Goal: Task Accomplishment & Management: Complete application form

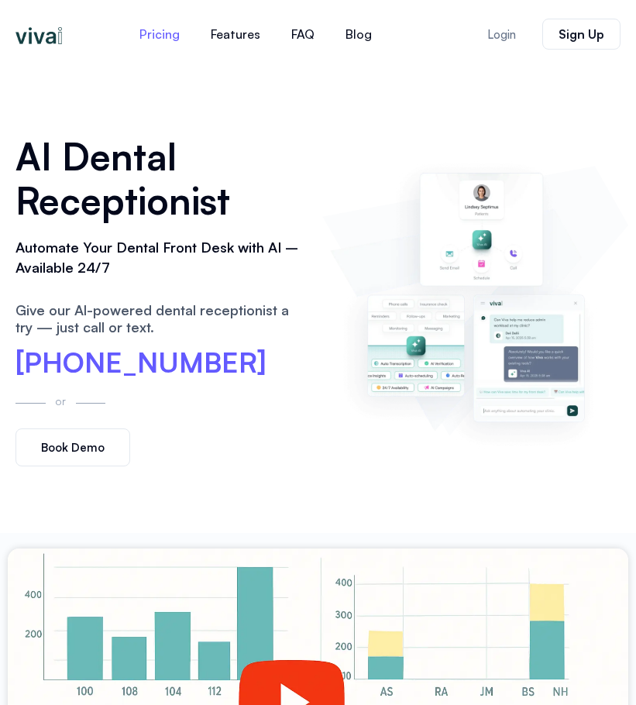
click at [155, 34] on link "Pricing" at bounding box center [159, 33] width 71 height 37
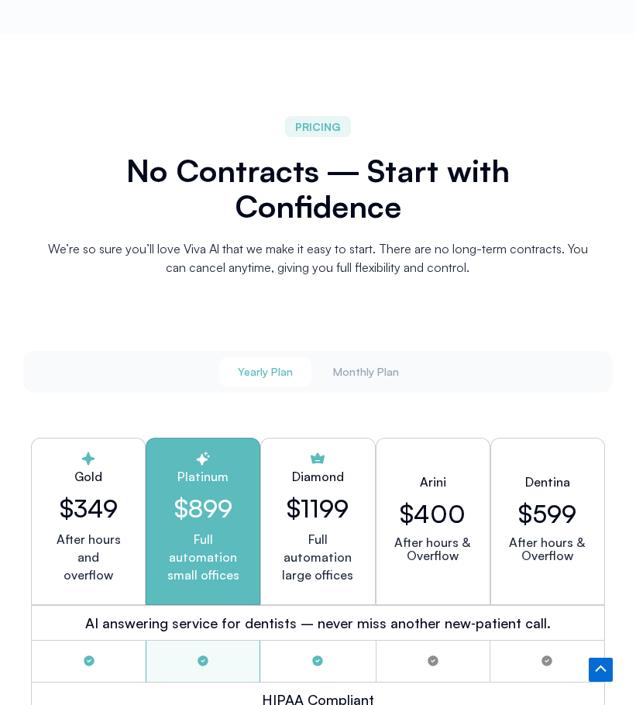
scroll to position [3034, 0]
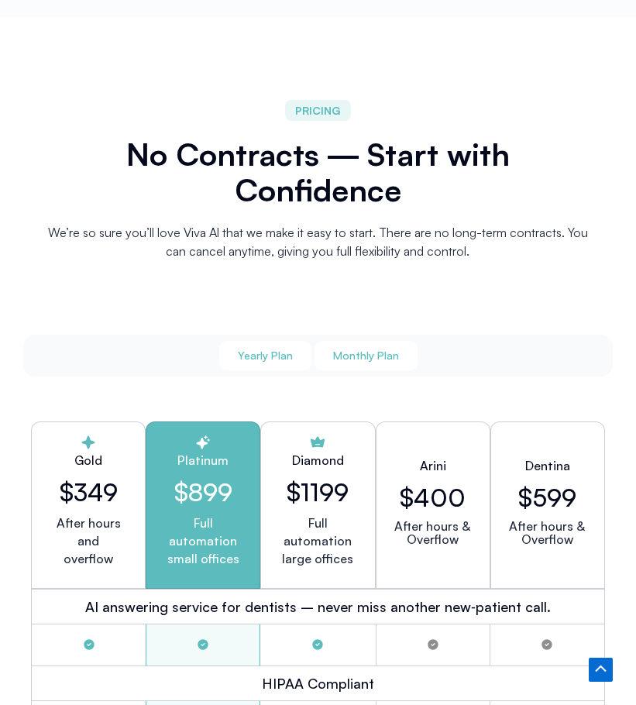
click at [373, 350] on span "Monthly Plan" at bounding box center [366, 356] width 66 height 12
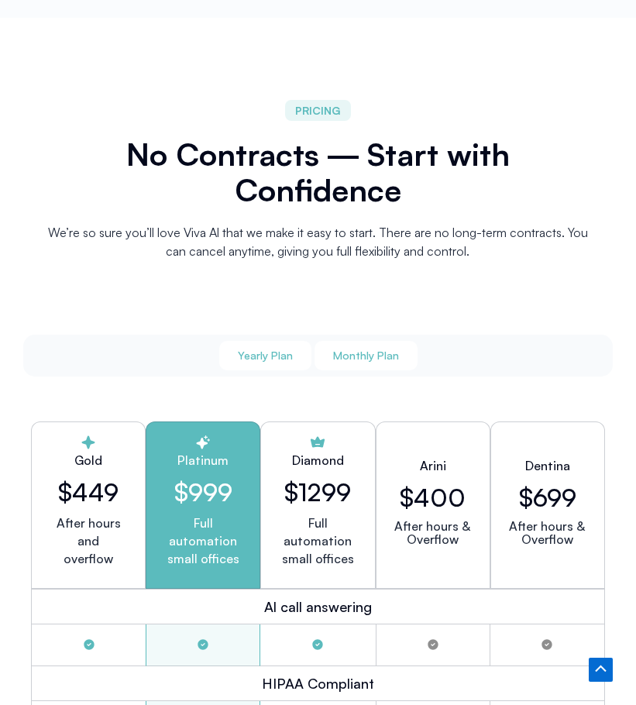
click at [282, 350] on span "Yearly Plan" at bounding box center [265, 356] width 55 height 12
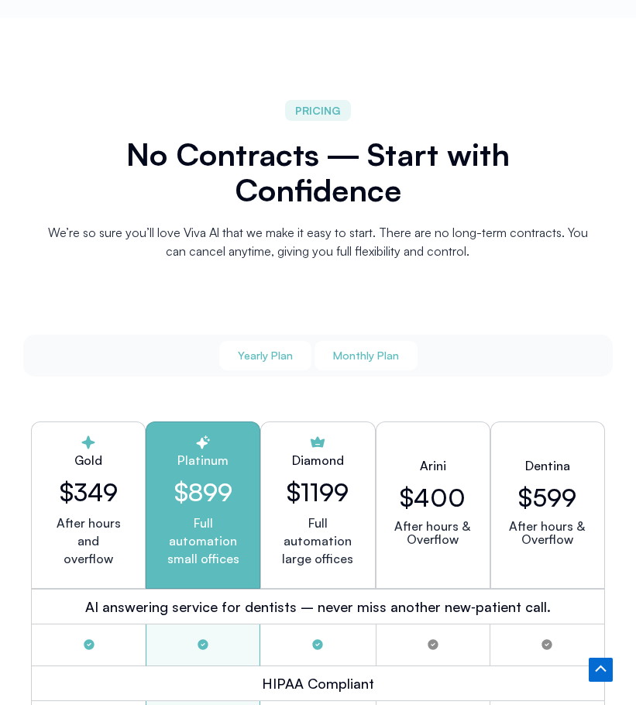
click at [373, 350] on span "Monthly Plan" at bounding box center [366, 356] width 66 height 12
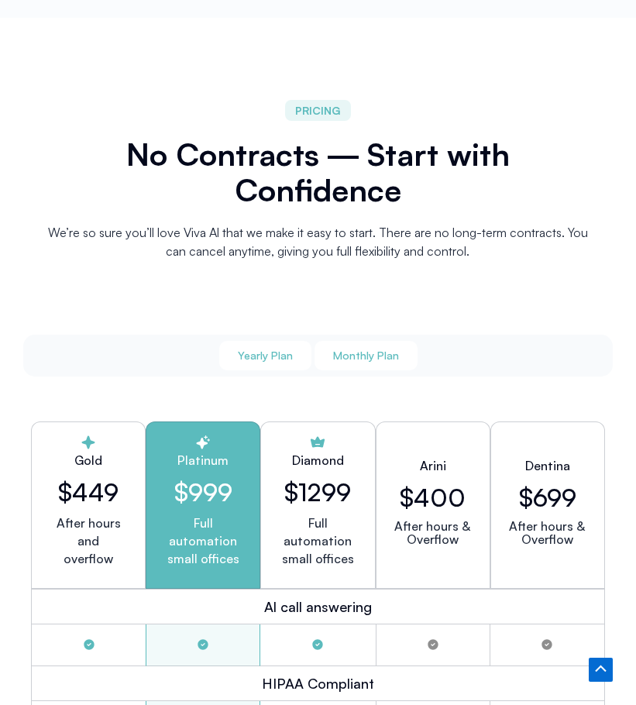
click at [271, 350] on span "Yearly Plan" at bounding box center [265, 356] width 55 height 12
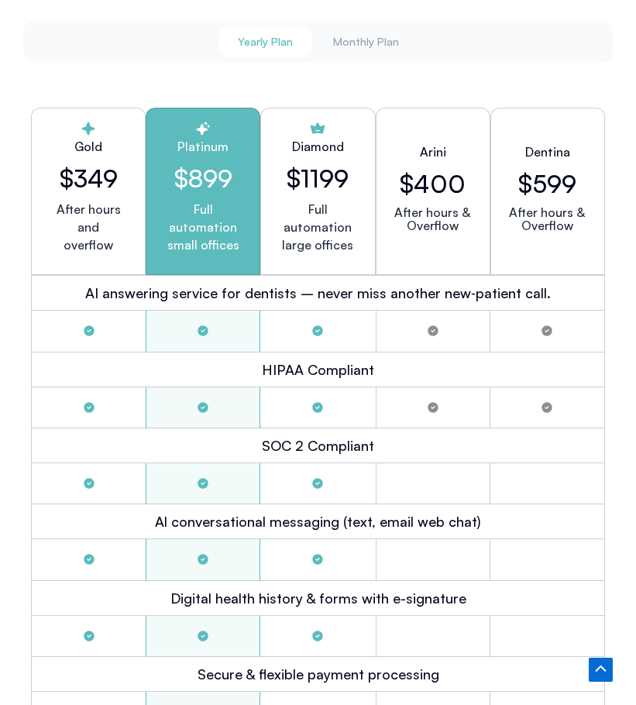
scroll to position [3344, 0]
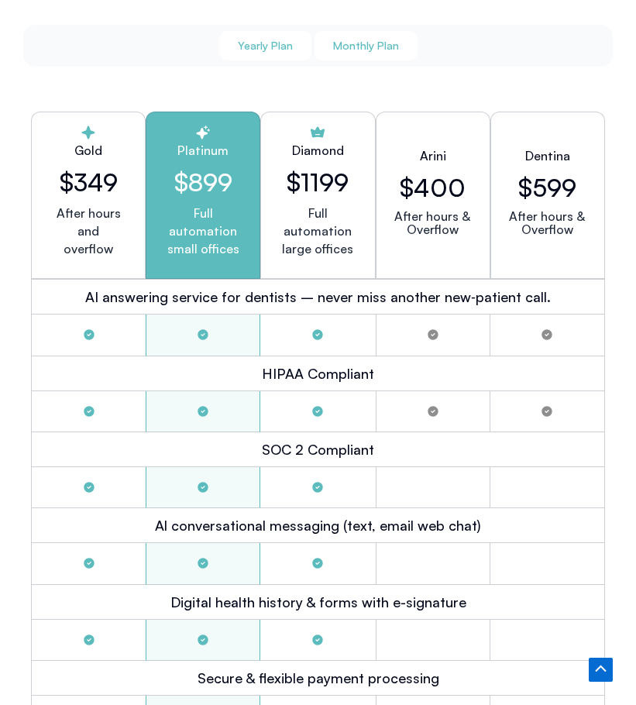
click at [380, 40] on span "Monthly Plan" at bounding box center [366, 46] width 66 height 12
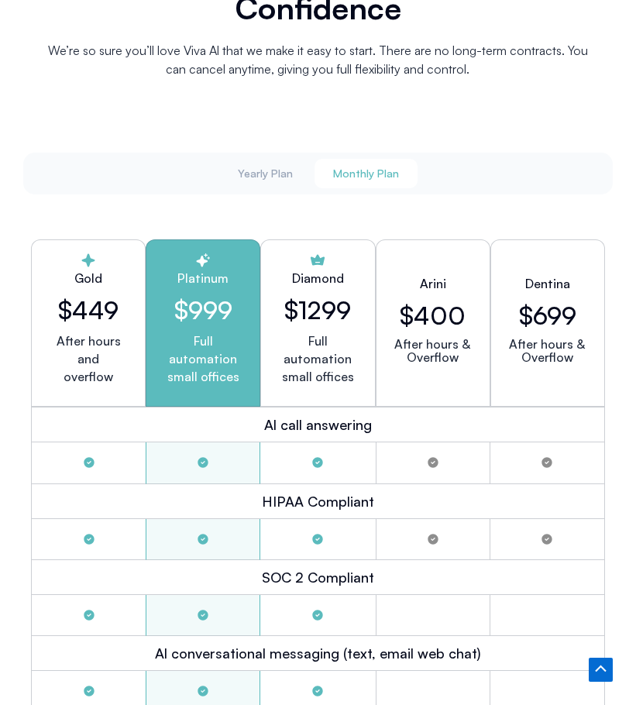
scroll to position [3189, 0]
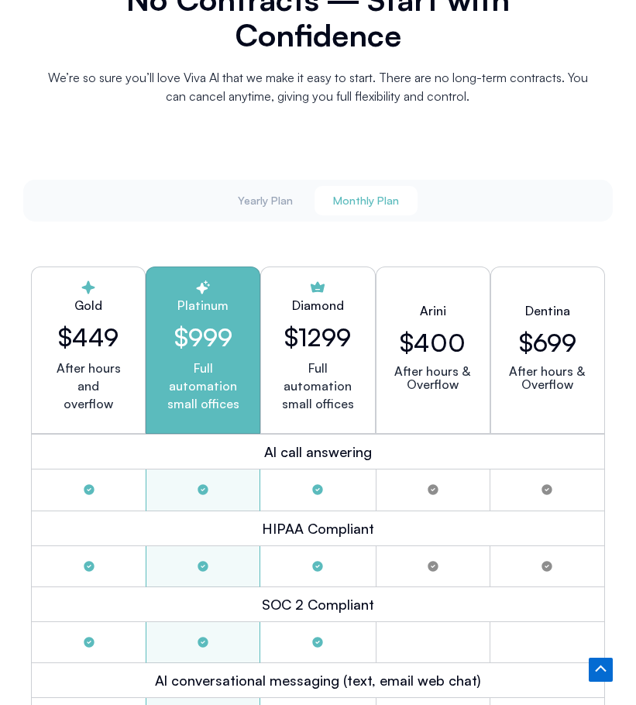
click at [104, 327] on h2 "$449" at bounding box center [88, 336] width 88 height 29
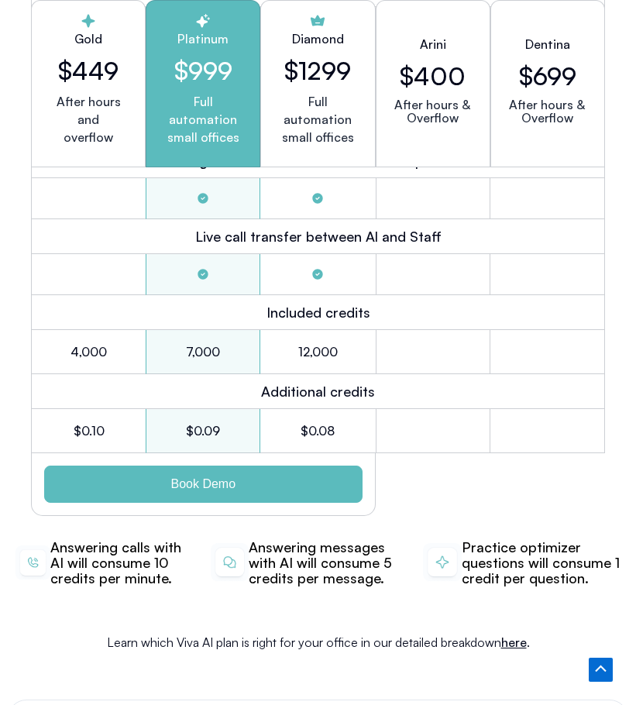
scroll to position [4351, 0]
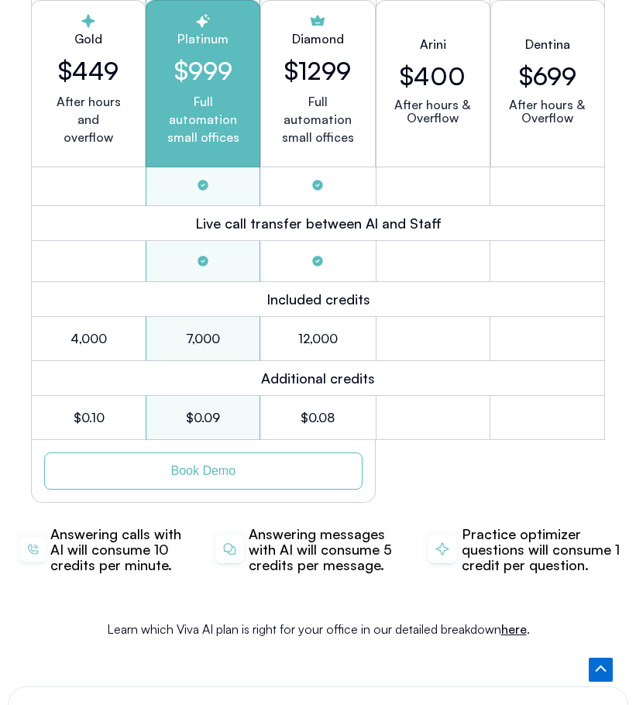
click at [244, 465] on span "Book Demo" at bounding box center [203, 471] width 255 height 12
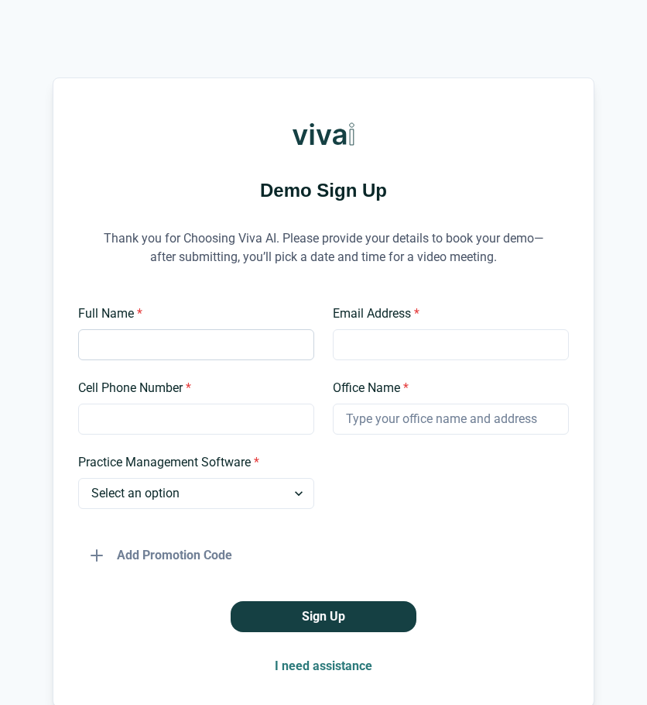
click at [125, 349] on input "Full Name *" at bounding box center [196, 344] width 236 height 31
type input "[PERSON_NAME]"
type input "[EMAIL_ADDRESS][DOMAIN_NAME]"
type input "7577697155"
type input "Advanced Sedation Dentistry"
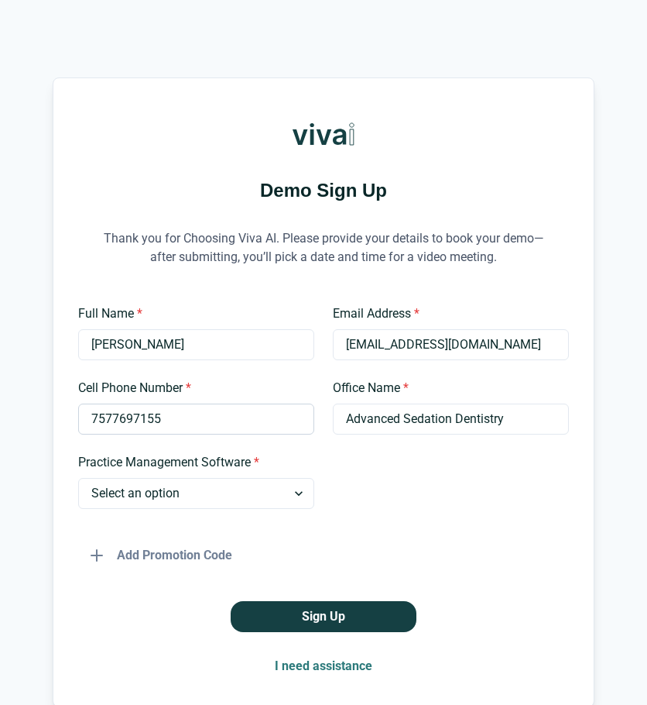
click at [199, 421] on input "7577697155" at bounding box center [196, 418] width 236 height 31
type input "7577610306"
click at [270, 493] on select "Select an option Dentrix Open Dental EagleSoft Denticon Other" at bounding box center [196, 493] width 236 height 31
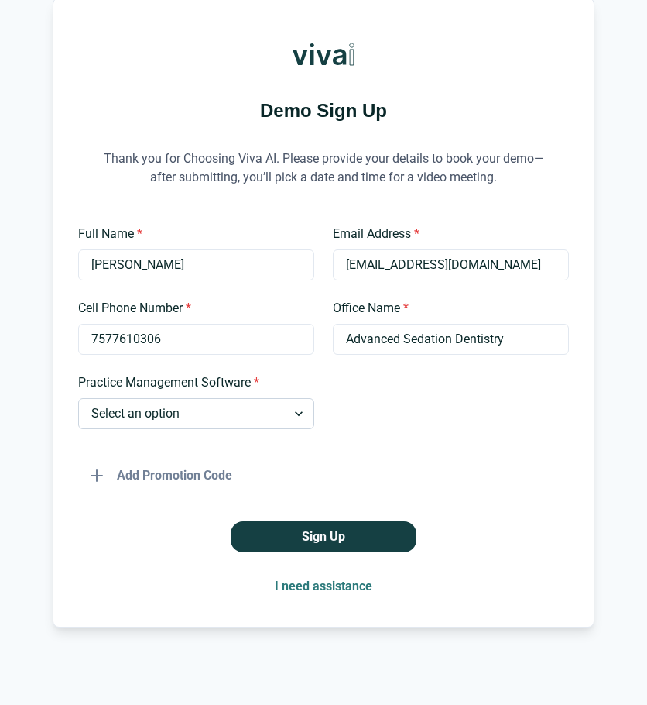
click at [293, 415] on select "Select an option Dentrix Open Dental EagleSoft Denticon Other" at bounding box center [196, 413] width 236 height 31
select select "Other"
click at [78, 398] on select "Select an option Dentrix Open Dental EagleSoft Denticon Other" at bounding box center [196, 413] width 236 height 31
click at [351, 413] on input "Please Specify *" at bounding box center [451, 413] width 236 height 31
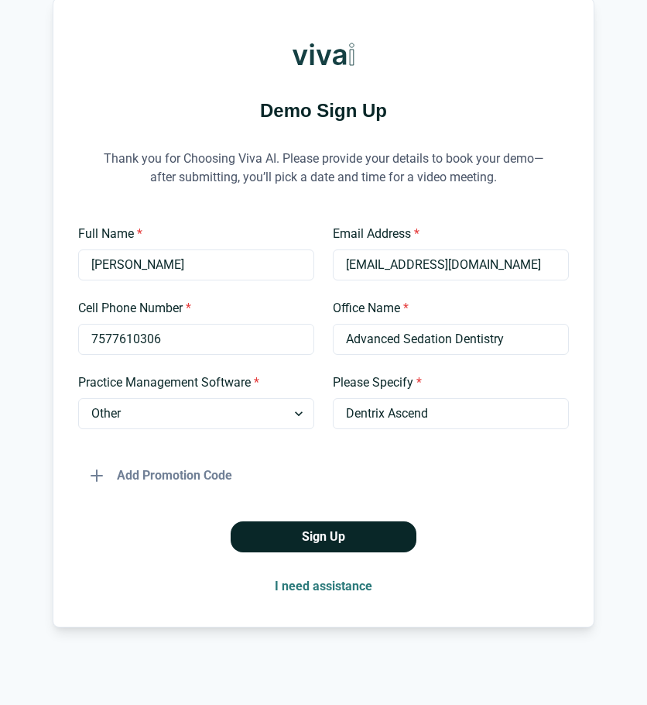
type input "Dentrix Ascend"
click at [332, 529] on button "Sign Up" at bounding box center [324, 536] width 186 height 31
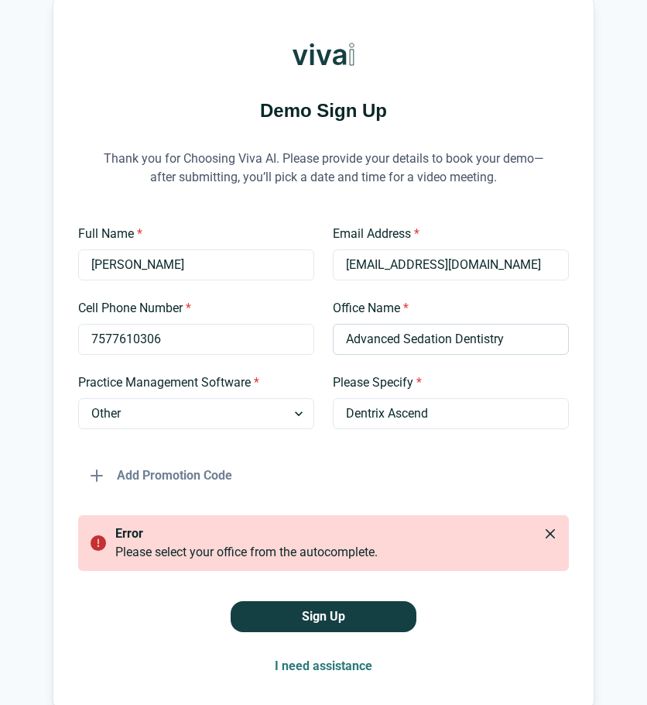
click at [476, 344] on input "Advanced Sedation Dentistry" at bounding box center [451, 339] width 236 height 31
click at [366, 455] on div "Add Promotion Code" at bounding box center [323, 469] width 491 height 43
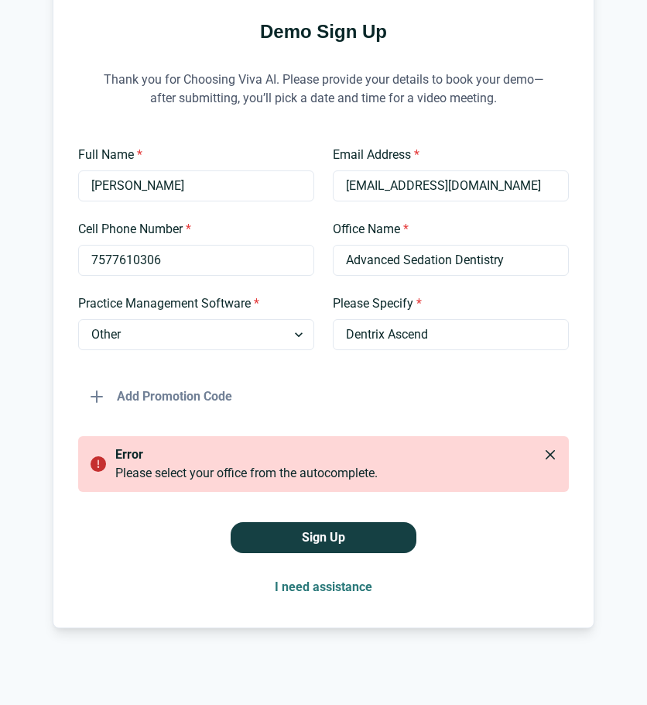
scroll to position [160, 0]
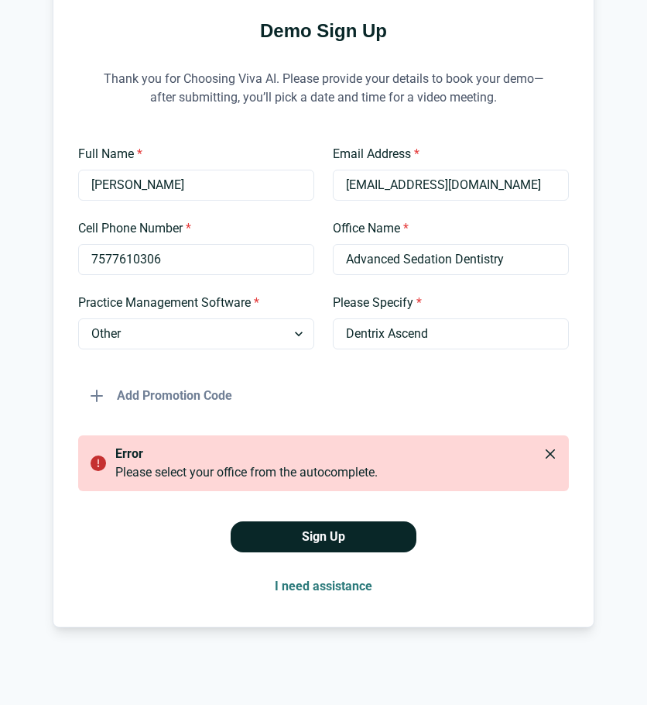
click at [338, 538] on button "Sign Up" at bounding box center [324, 536] width 186 height 31
click at [507, 259] on input "Advanced Sedation Dentistry" at bounding box center [451, 259] width 236 height 31
drag, startPoint x: 507, startPoint y: 259, endPoint x: 307, endPoint y: 268, distance: 200.0
click at [328, 270] on div "Full Name * Cheyenne Anderson Email Address * cheyenne@advancedsedationdds.com …" at bounding box center [323, 278] width 491 height 266
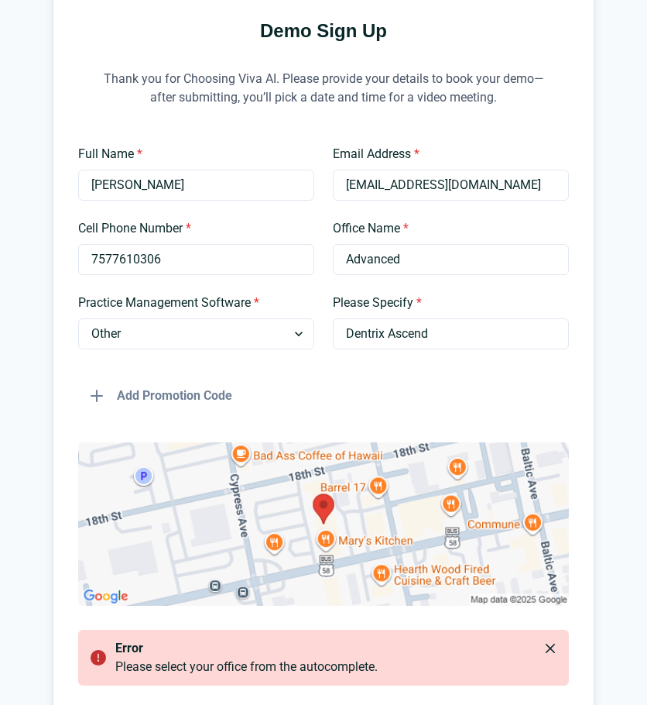
type input "Advanced Sedation Dentistry"
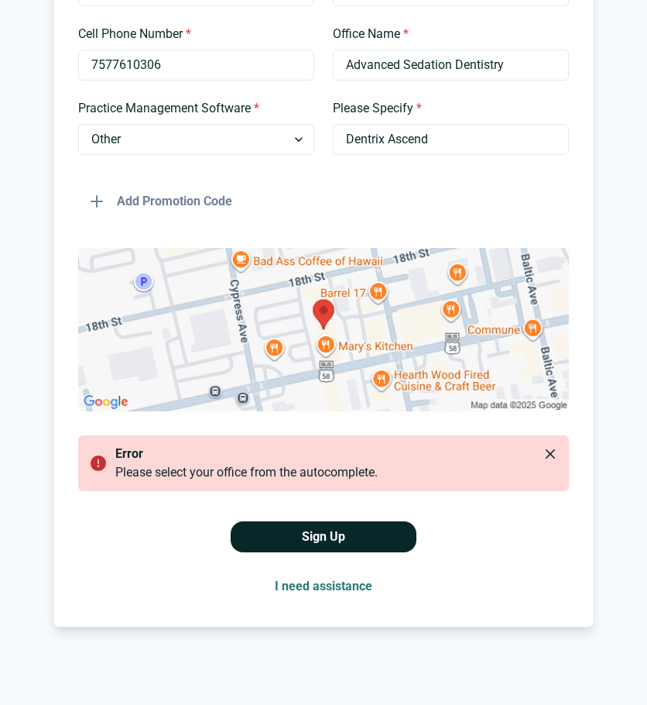
click at [318, 539] on button "Sign Up" at bounding box center [324, 536] width 186 height 31
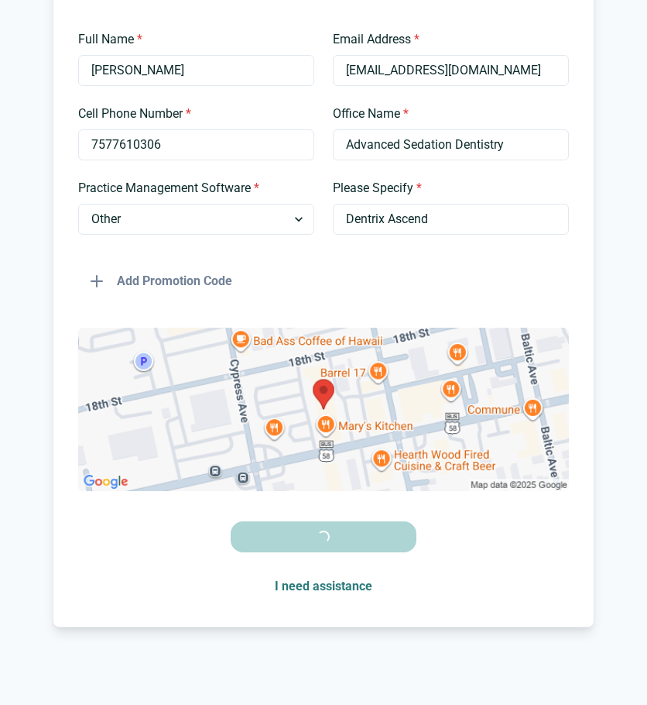
scroll to position [274, 0]
